Goal: Check status: Check status

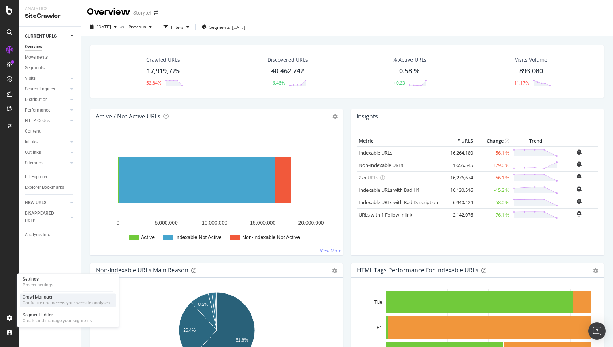
click at [54, 296] on div "Crawl Manager" at bounding box center [66, 297] width 87 height 6
